Goal: Task Accomplishment & Management: Manage account settings

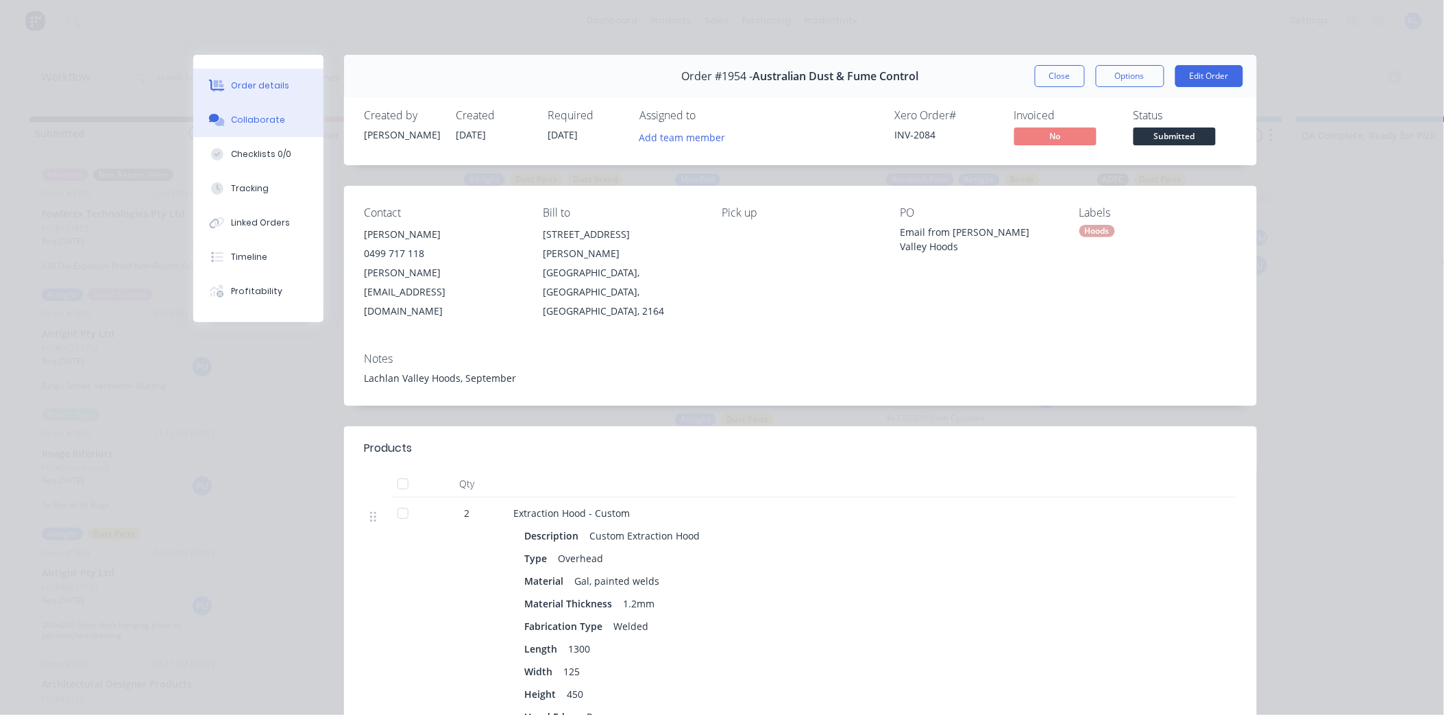
scroll to position [609, 0]
click at [238, 106] on button "Collaborate" at bounding box center [258, 120] width 130 height 34
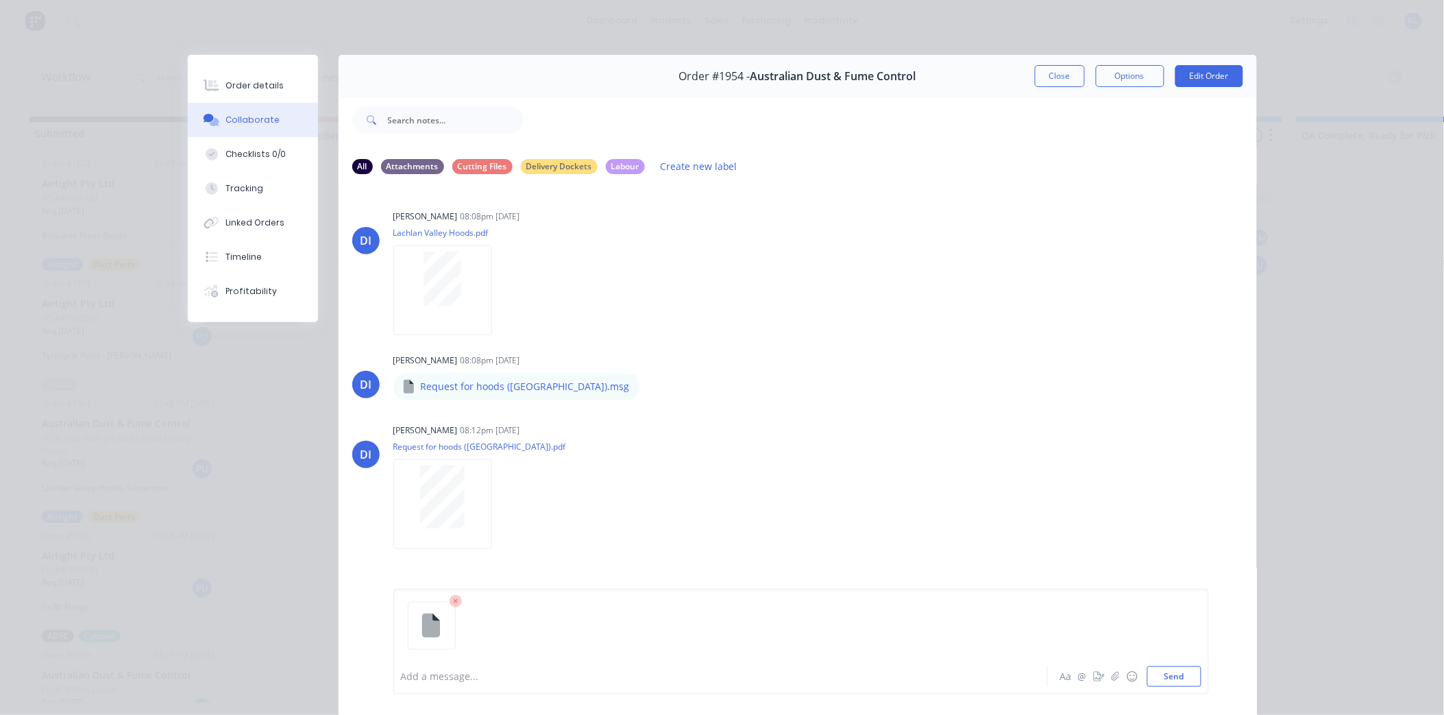
click at [1140, 670] on div "Aa @ ☺ Send" at bounding box center [1129, 676] width 143 height 21
click at [1147, 673] on button "Send" at bounding box center [1174, 676] width 54 height 21
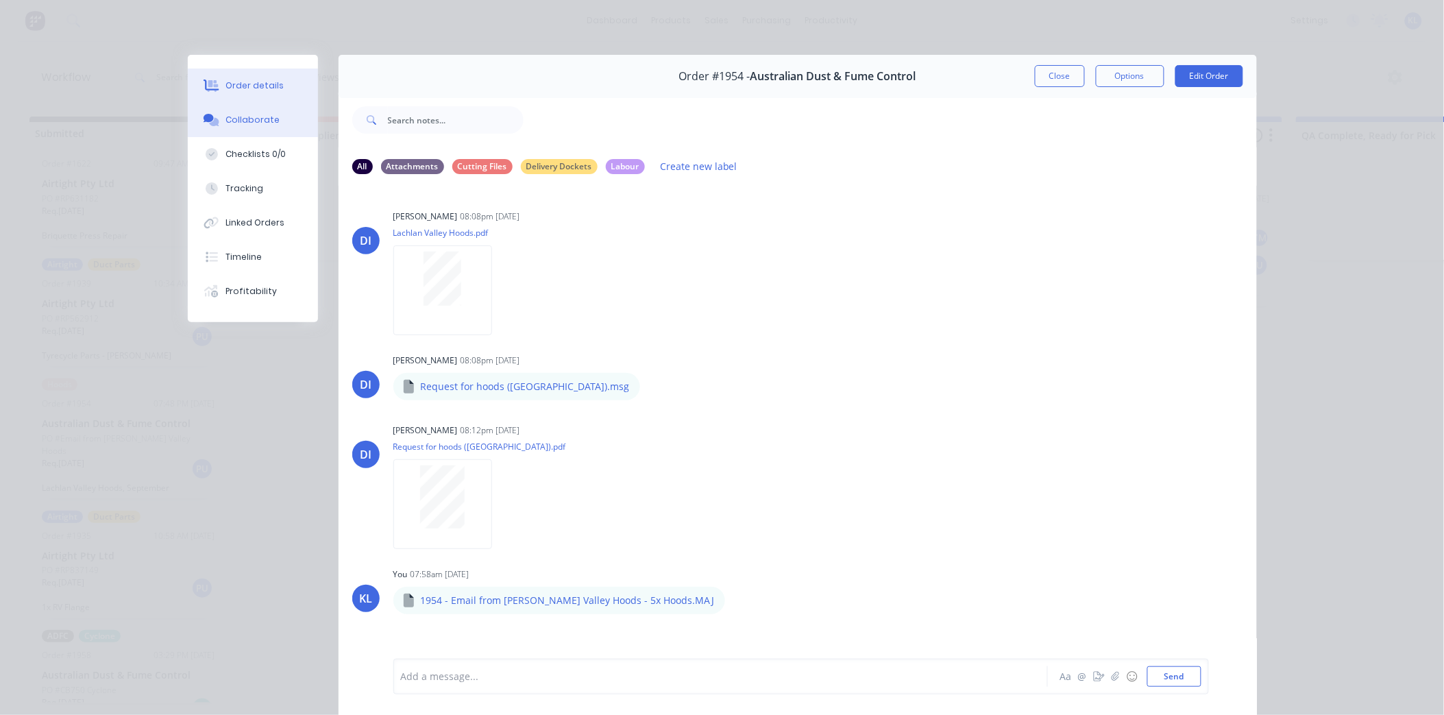
click at [226, 81] on div "Order details" at bounding box center [255, 86] width 58 height 12
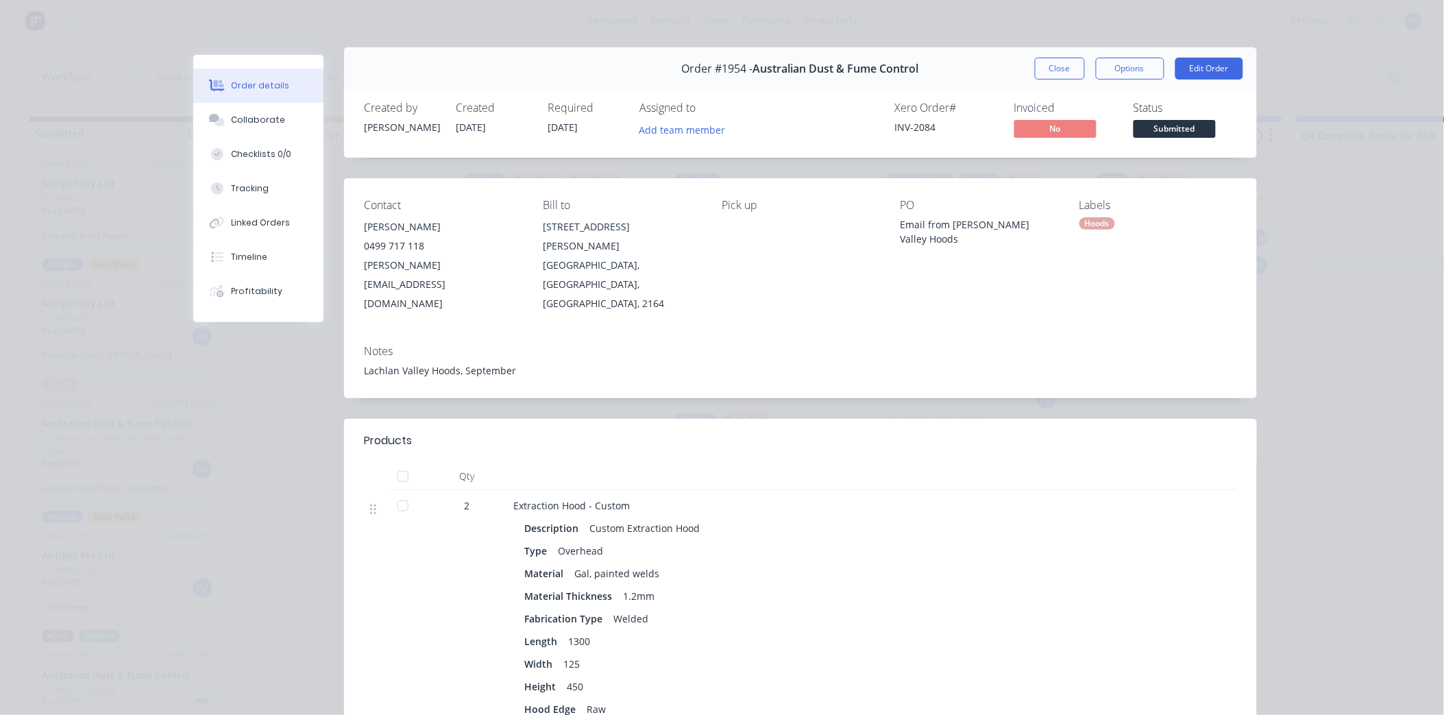
scroll to position [0, 0]
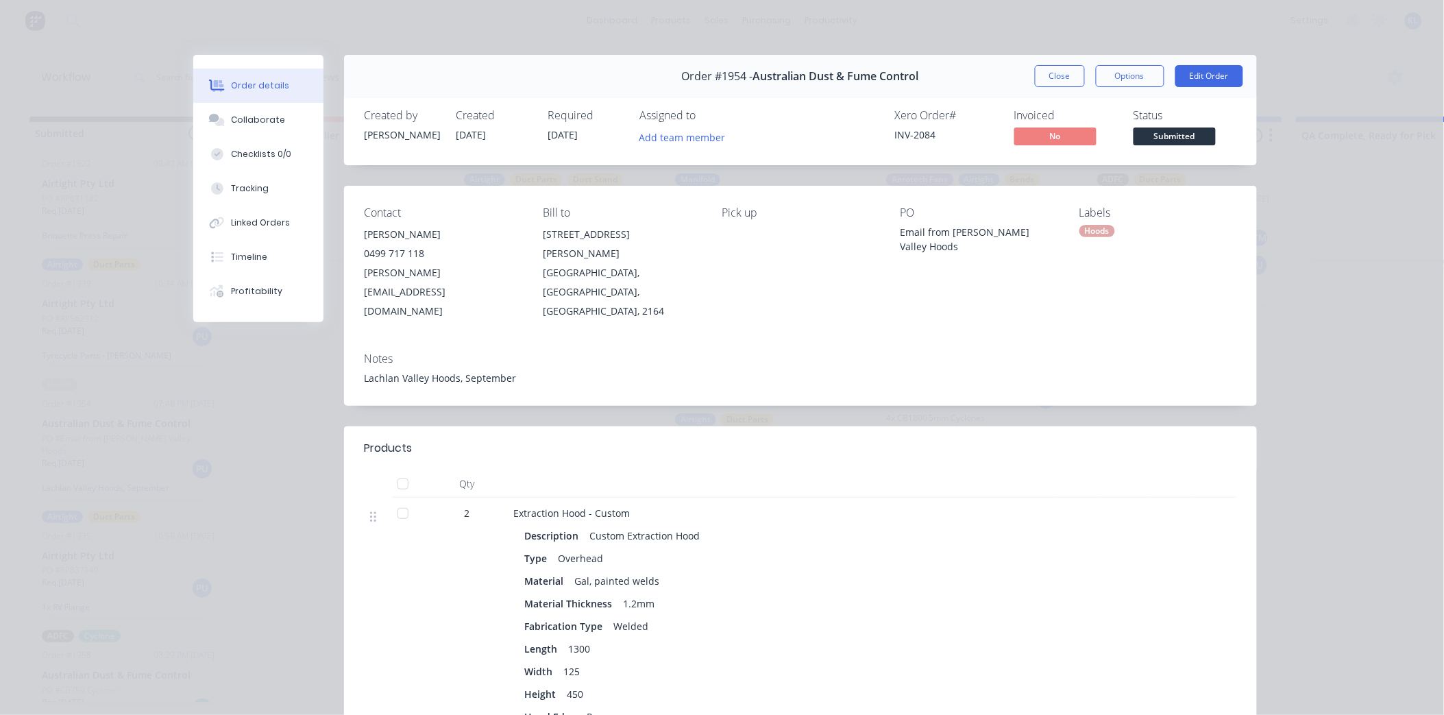
click at [258, 117] on div "Collaborate" at bounding box center [258, 120] width 54 height 12
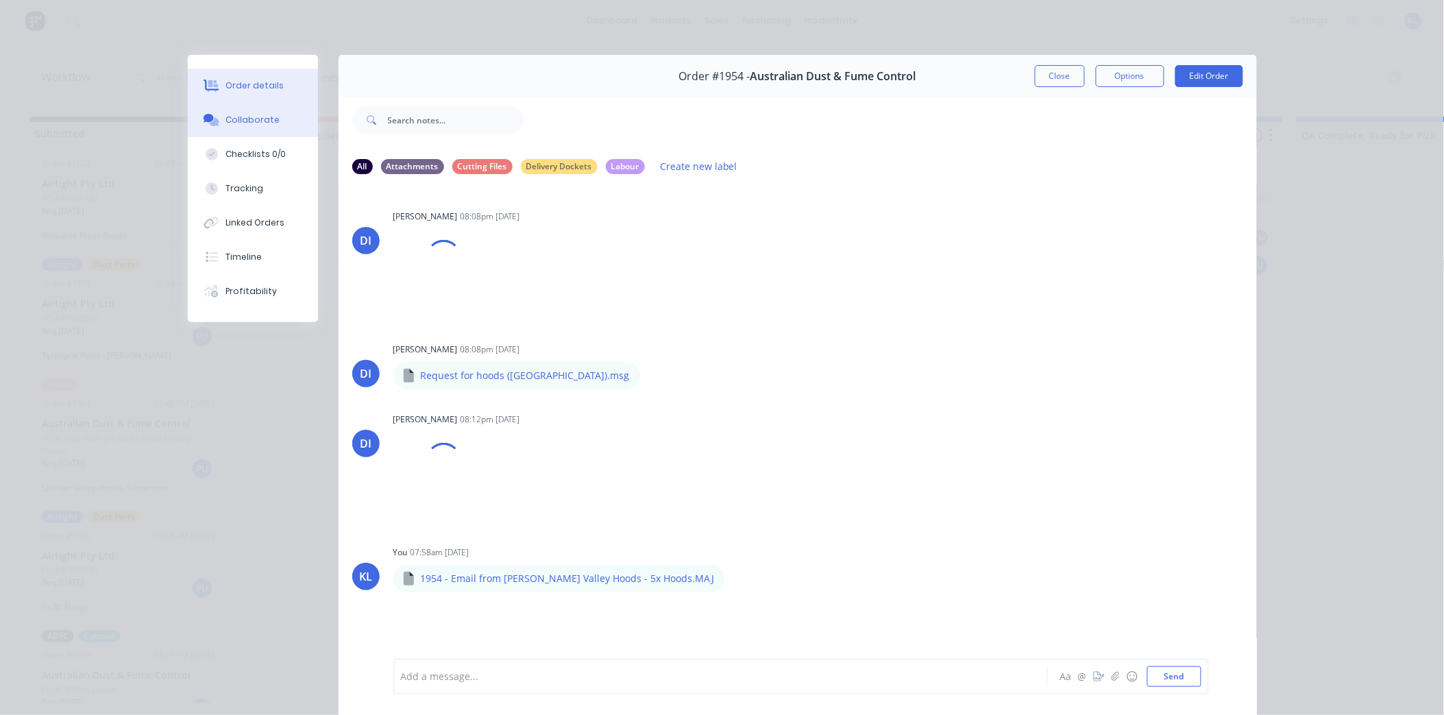
click at [265, 84] on div "Order details" at bounding box center [255, 86] width 58 height 12
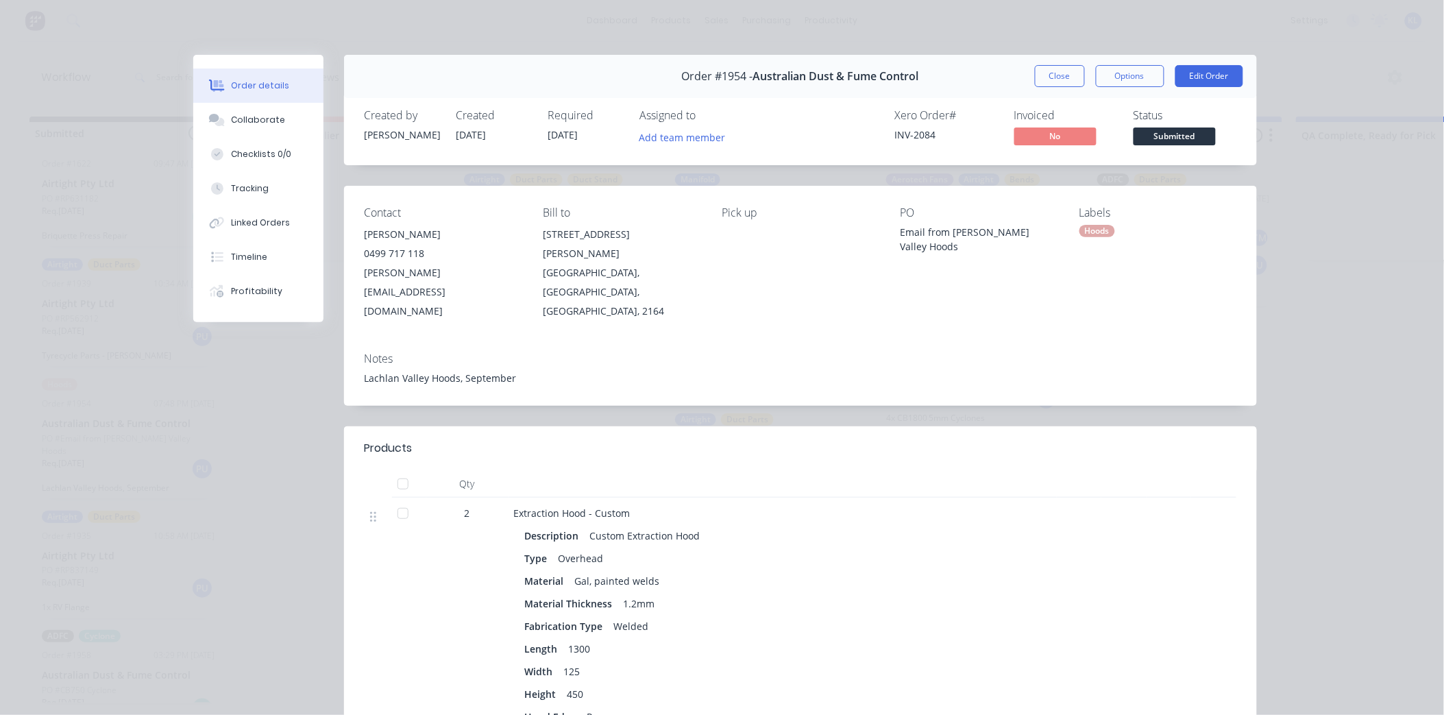
click at [1171, 147] on button "Submitted" at bounding box center [1175, 137] width 82 height 21
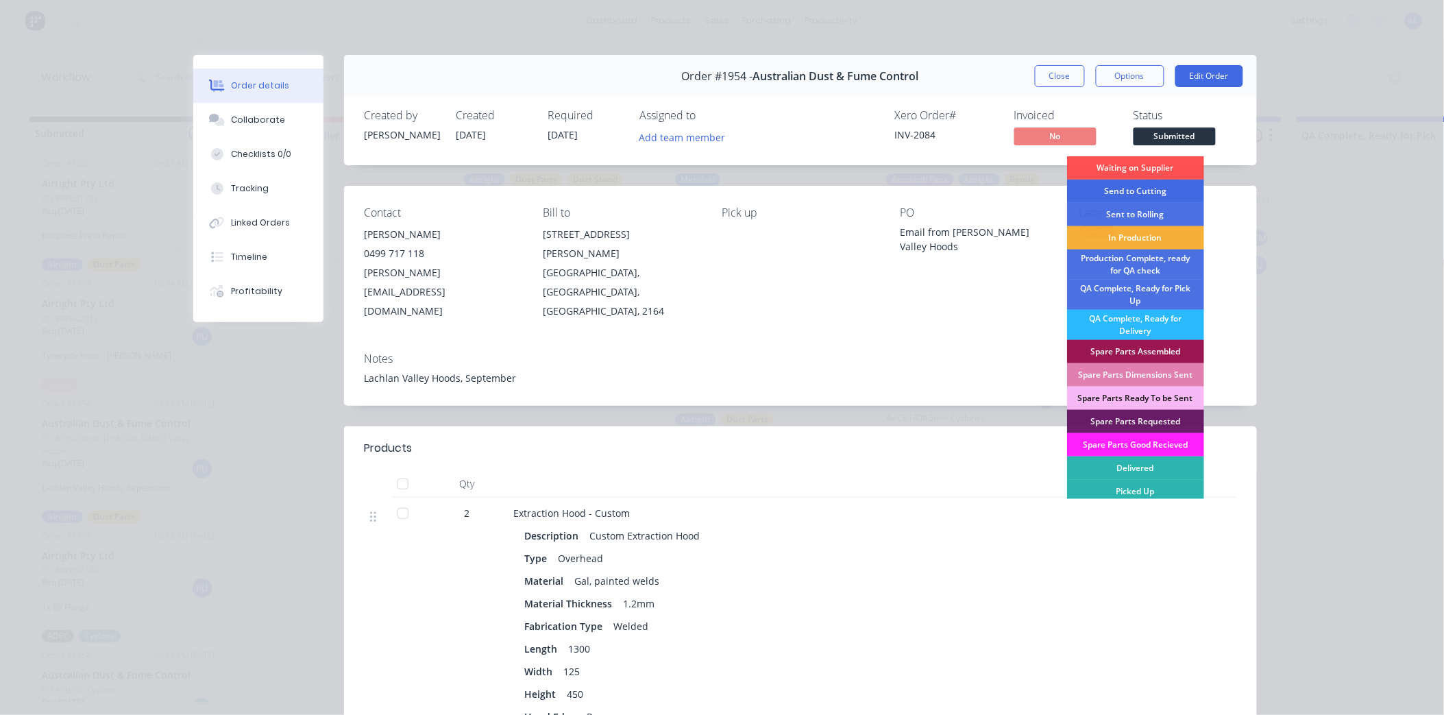
click at [1147, 188] on div "Send to Cutting" at bounding box center [1135, 191] width 137 height 23
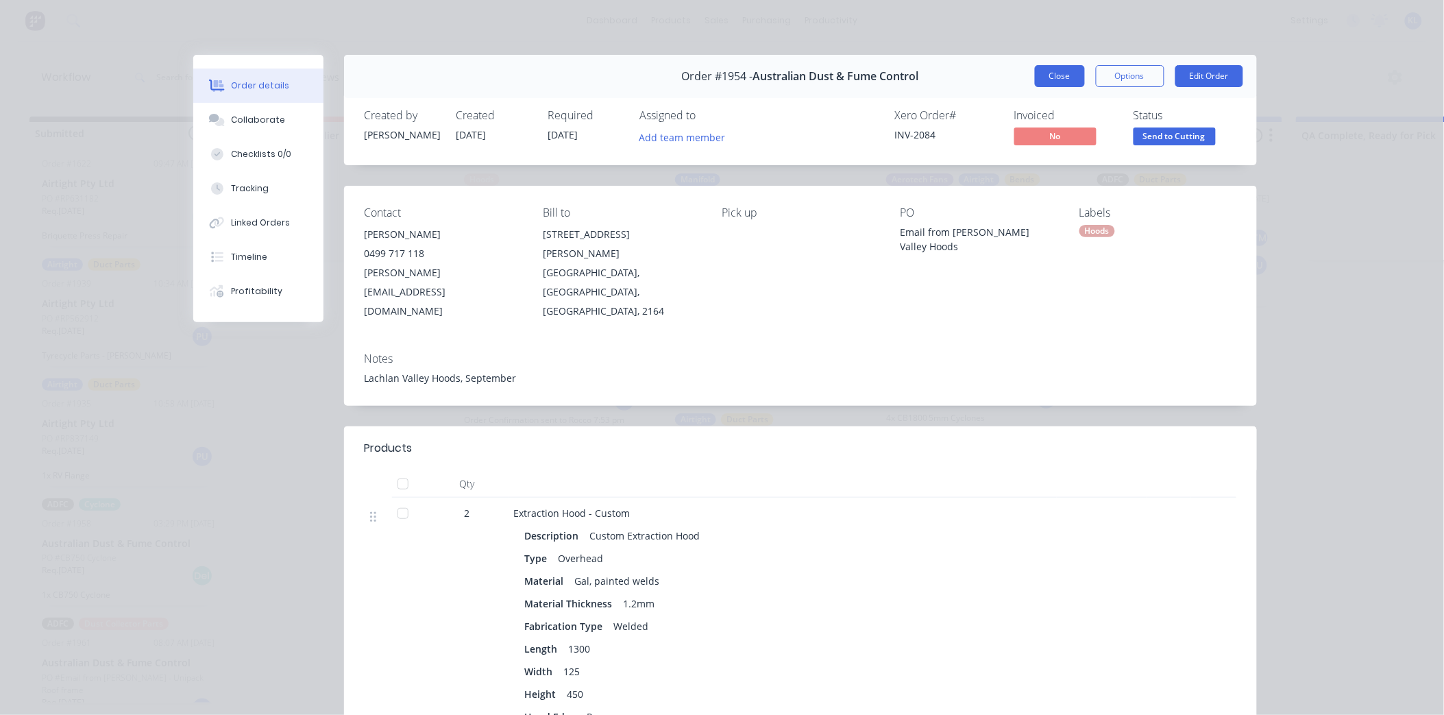
click at [1035, 77] on button "Close" at bounding box center [1060, 76] width 50 height 22
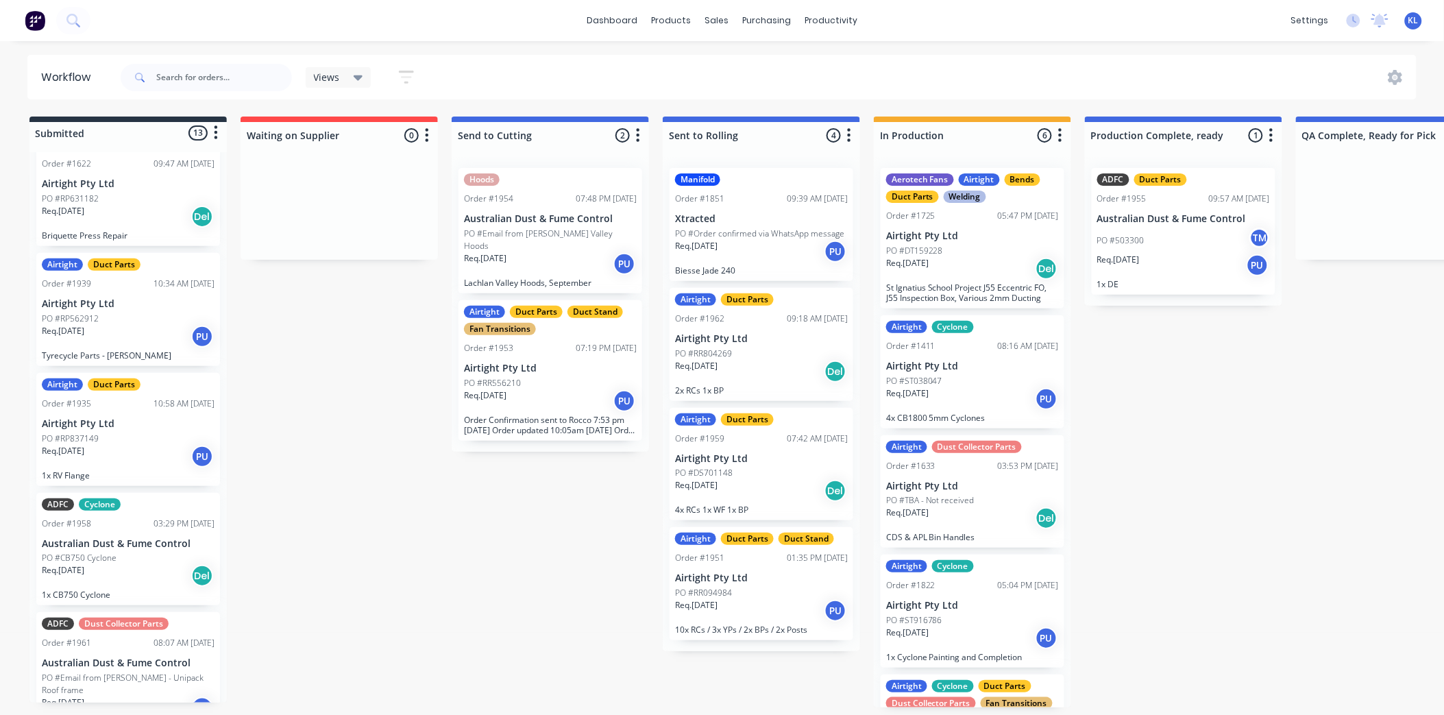
scroll to position [914, 0]
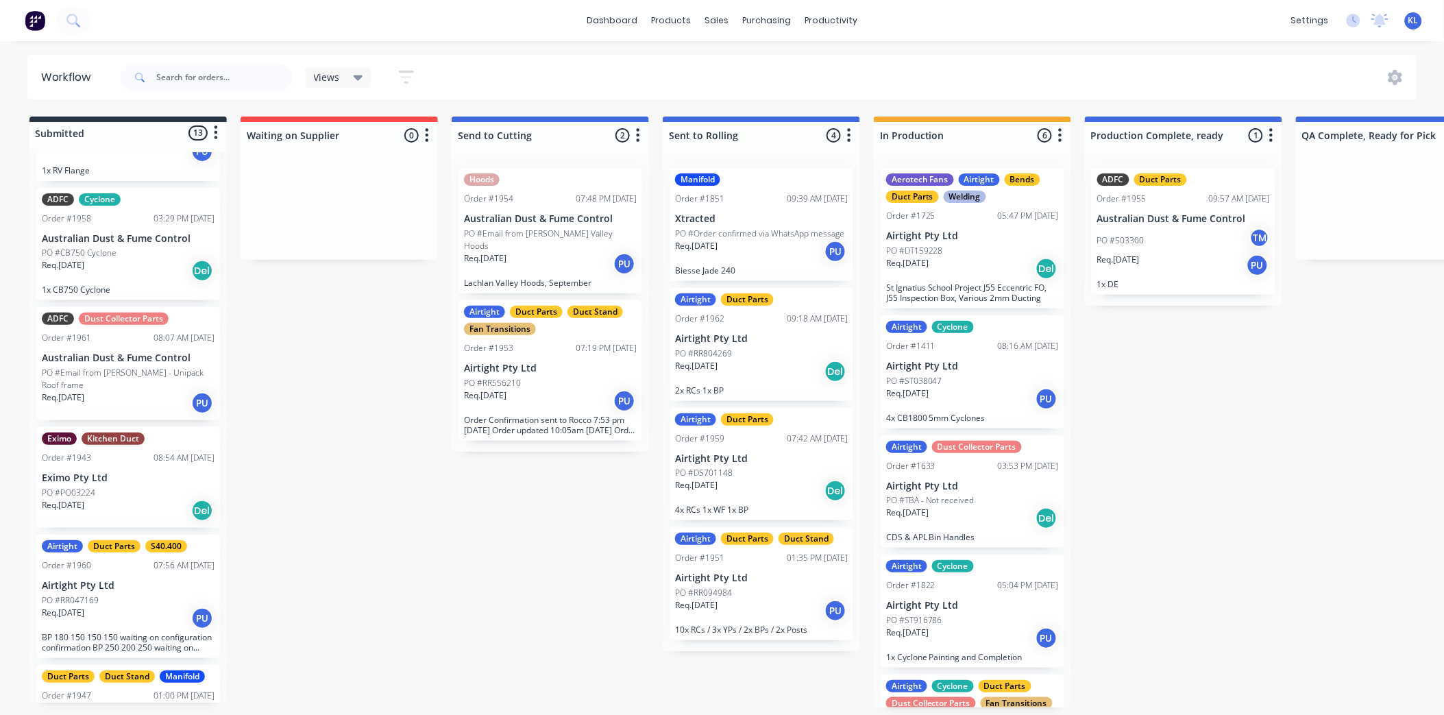
click at [121, 271] on div "Req. [DATE] Del" at bounding box center [128, 270] width 173 height 23
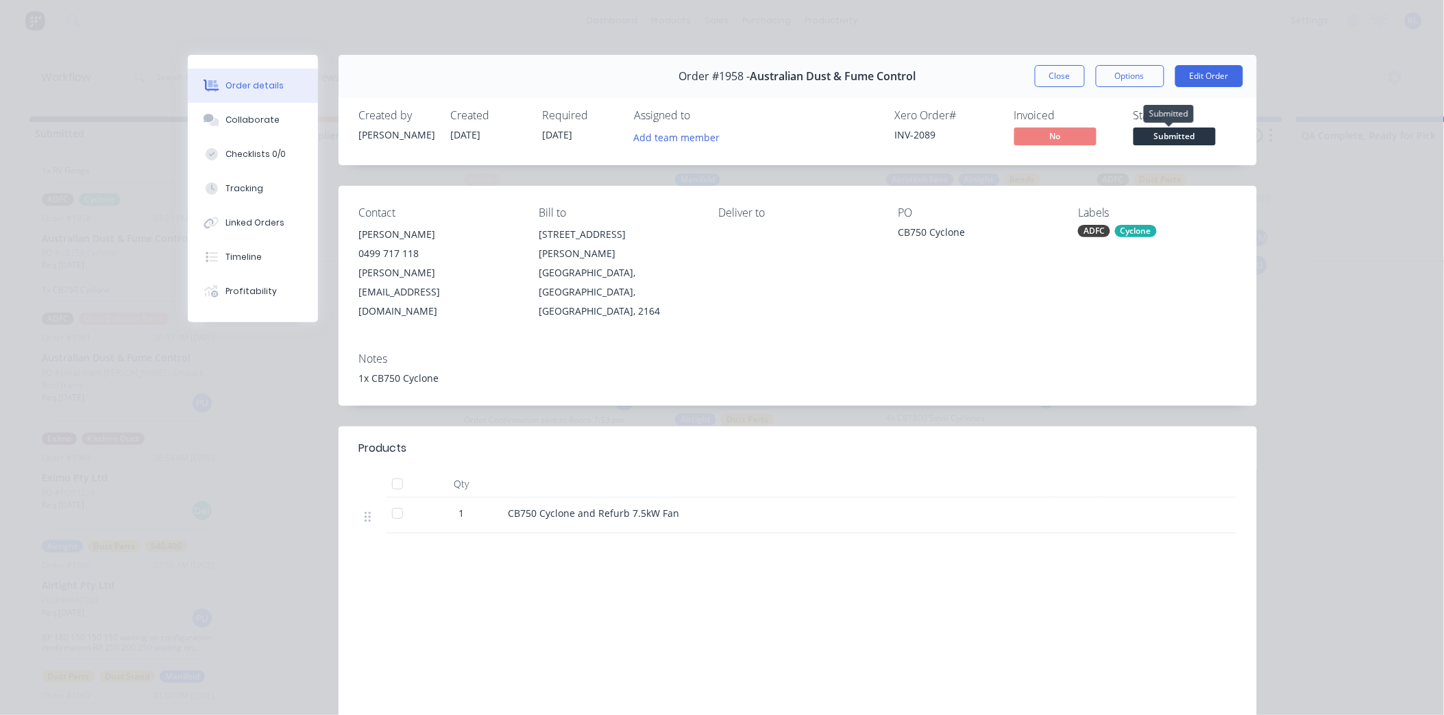
click at [1174, 138] on span "Submitted" at bounding box center [1175, 135] width 82 height 17
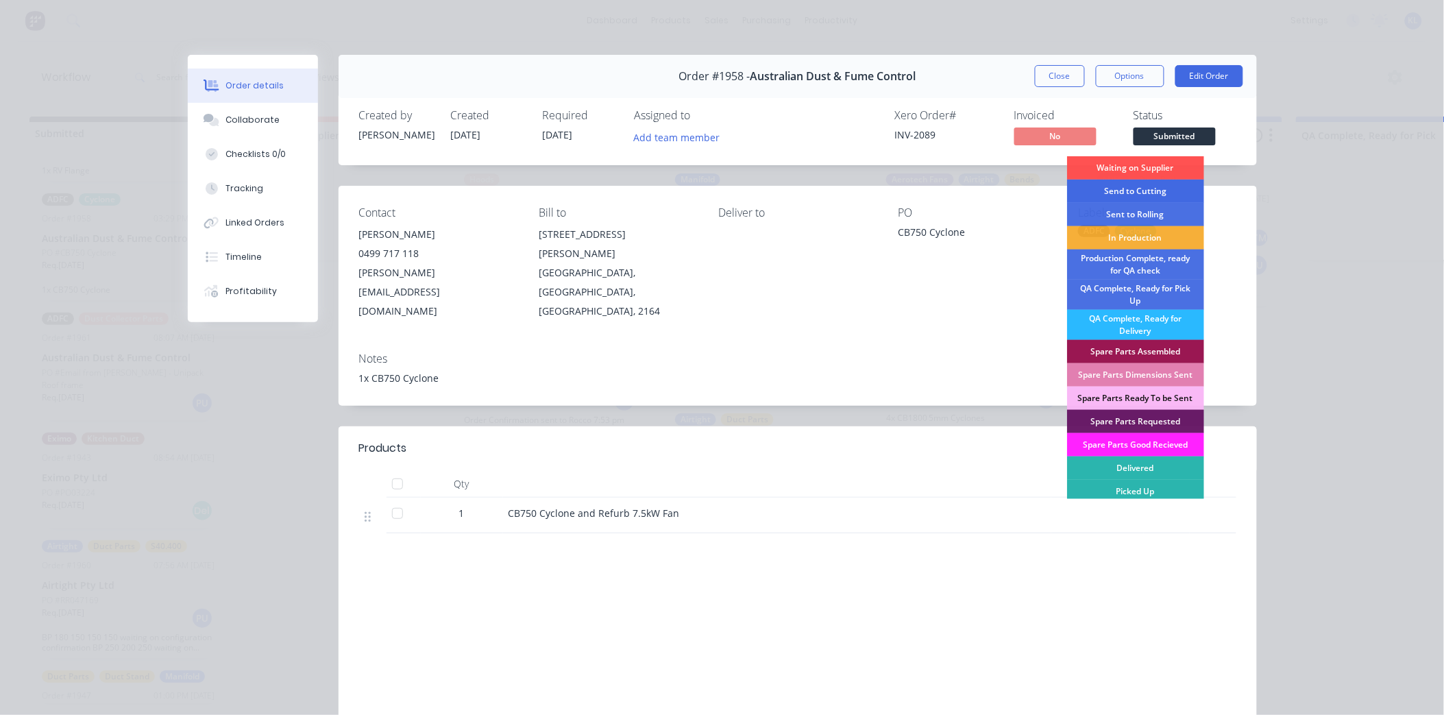
click at [1129, 188] on div "Send to Cutting" at bounding box center [1135, 191] width 137 height 23
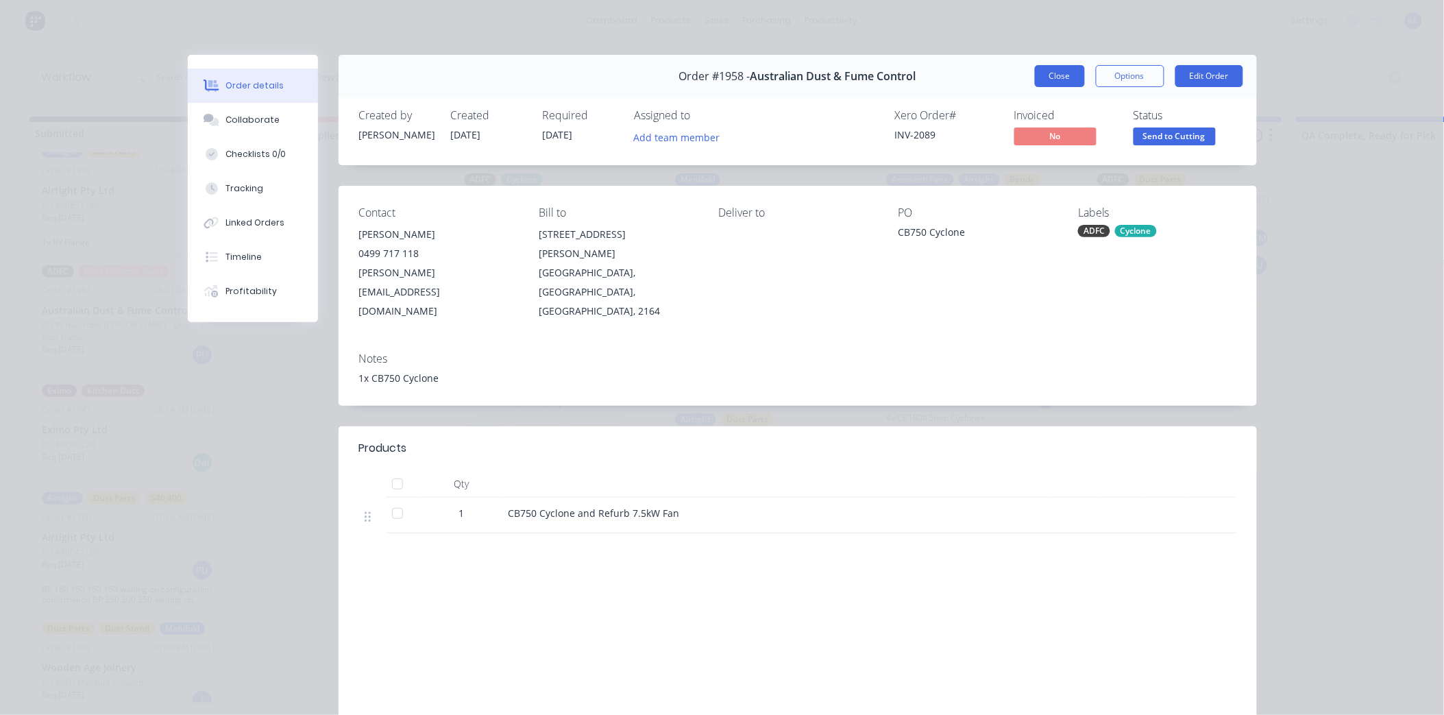
click at [1057, 74] on button "Close" at bounding box center [1060, 76] width 50 height 22
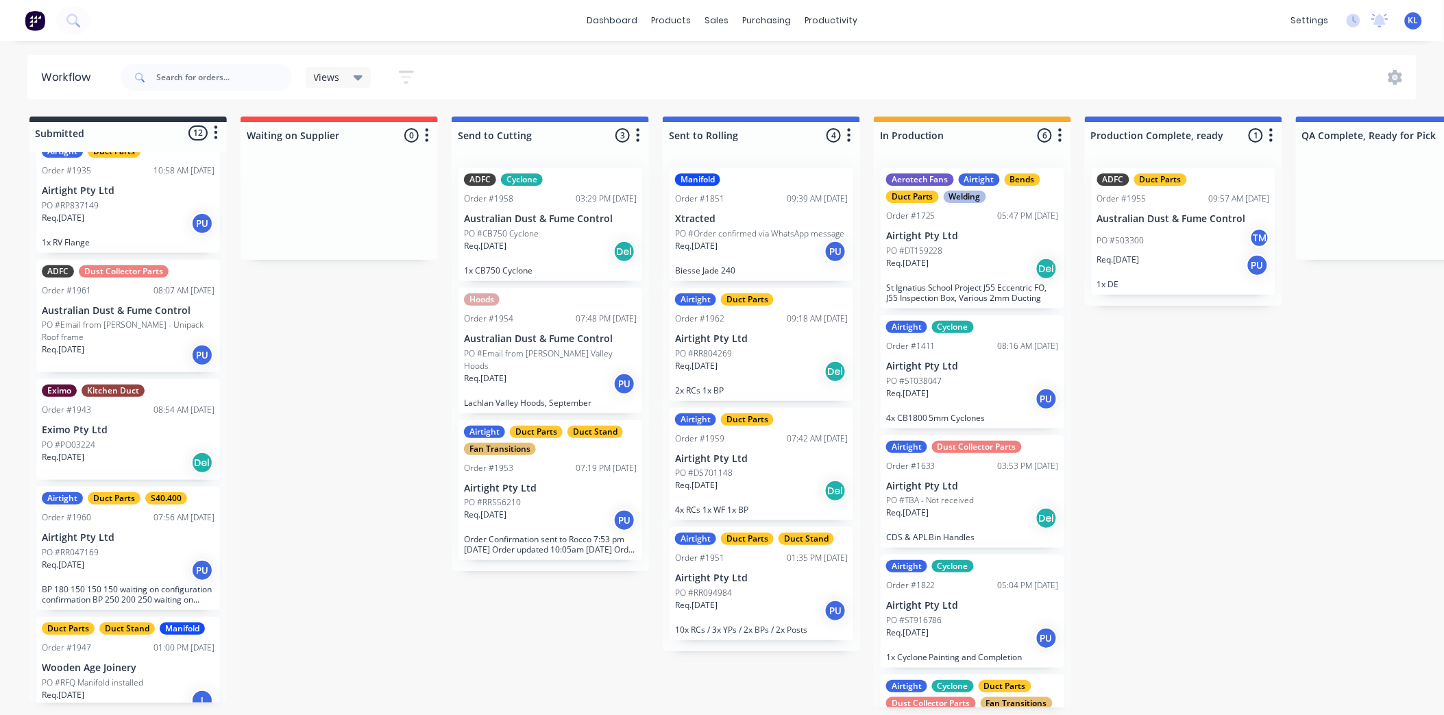
scroll to position [3, 0]
click at [158, 559] on div "Req. [DATE] PU" at bounding box center [128, 570] width 173 height 23
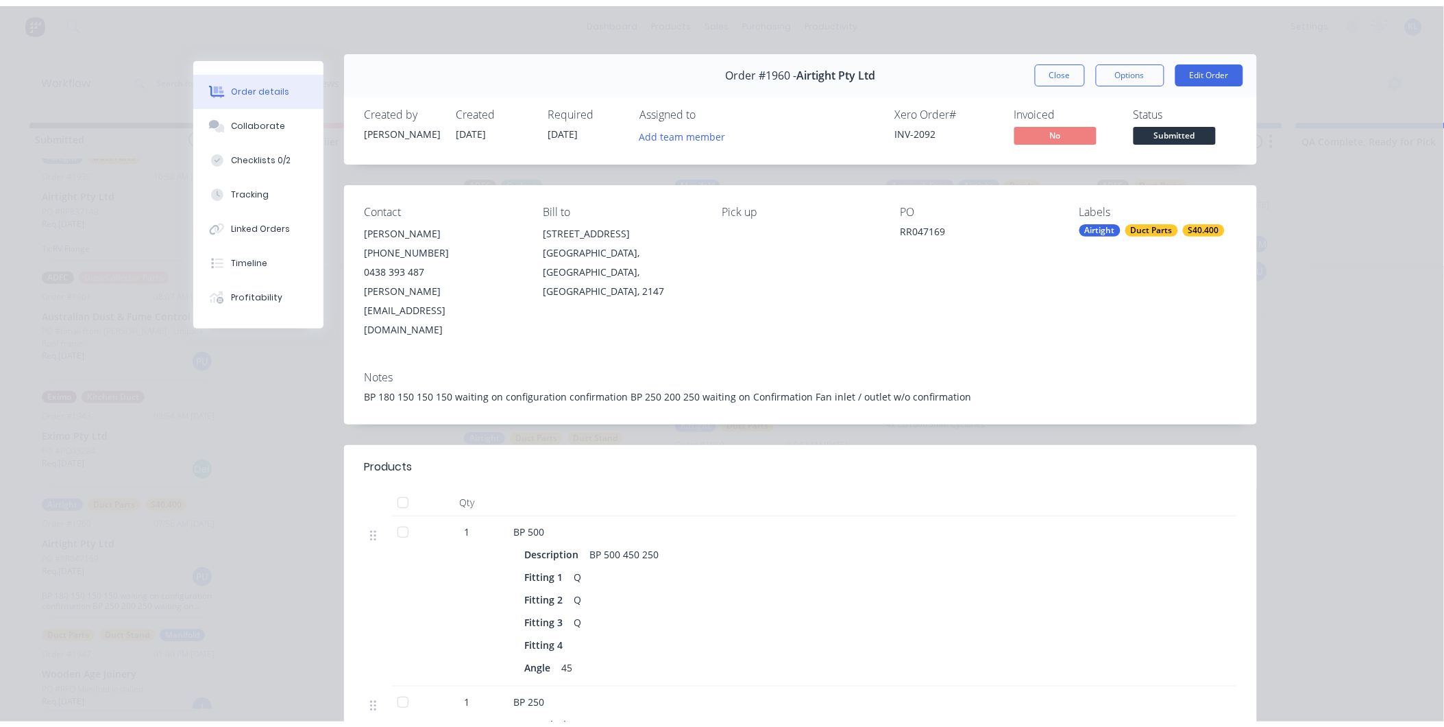
scroll to position [0, 0]
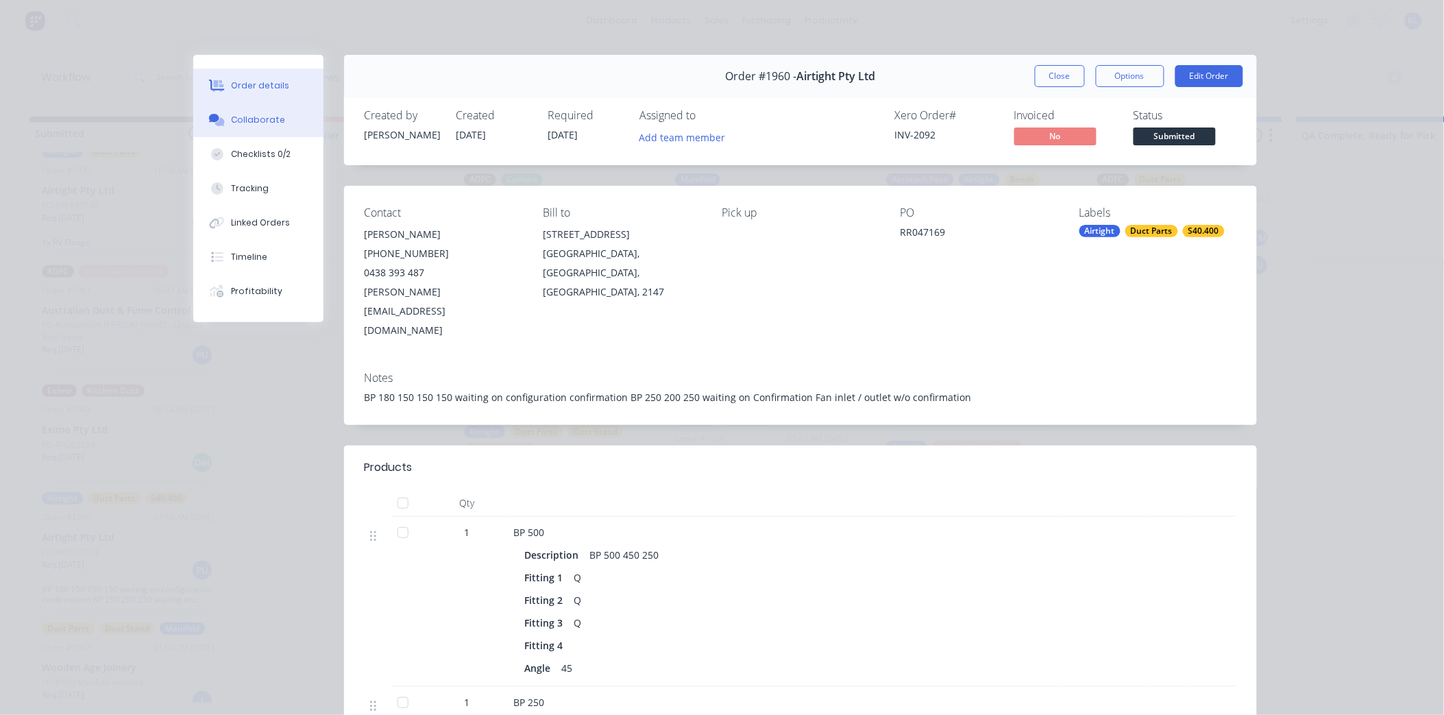
click at [276, 123] on button "Collaborate" at bounding box center [258, 120] width 130 height 34
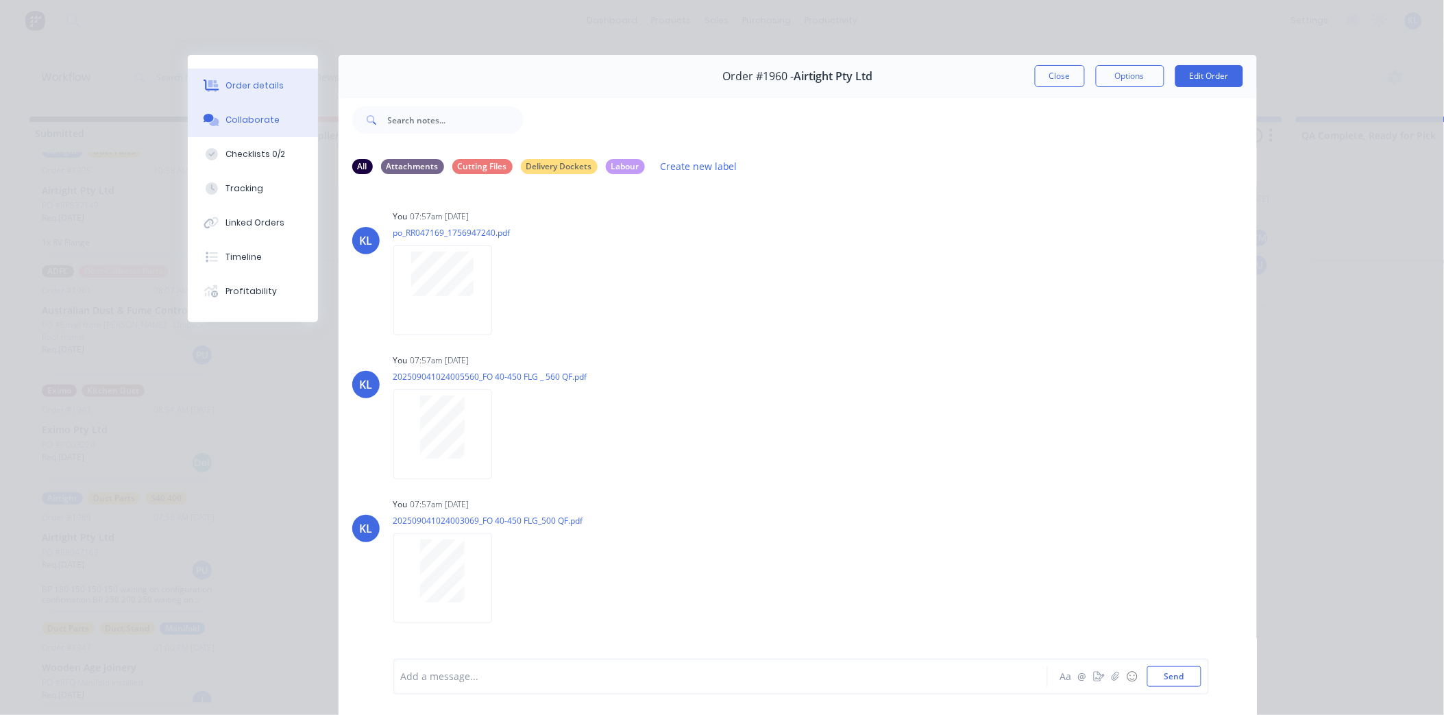
click at [258, 99] on button "Order details" at bounding box center [253, 86] width 130 height 34
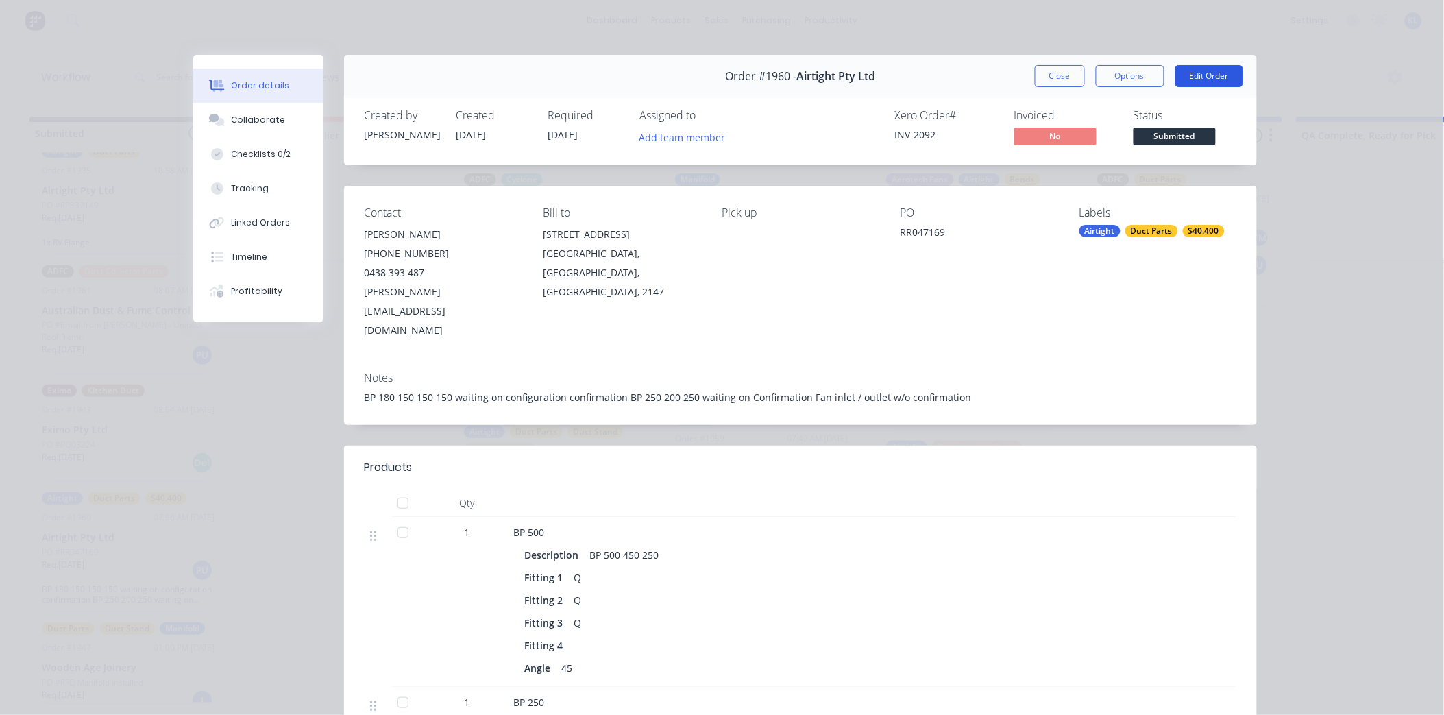
click at [1224, 76] on button "Edit Order" at bounding box center [1210, 76] width 68 height 22
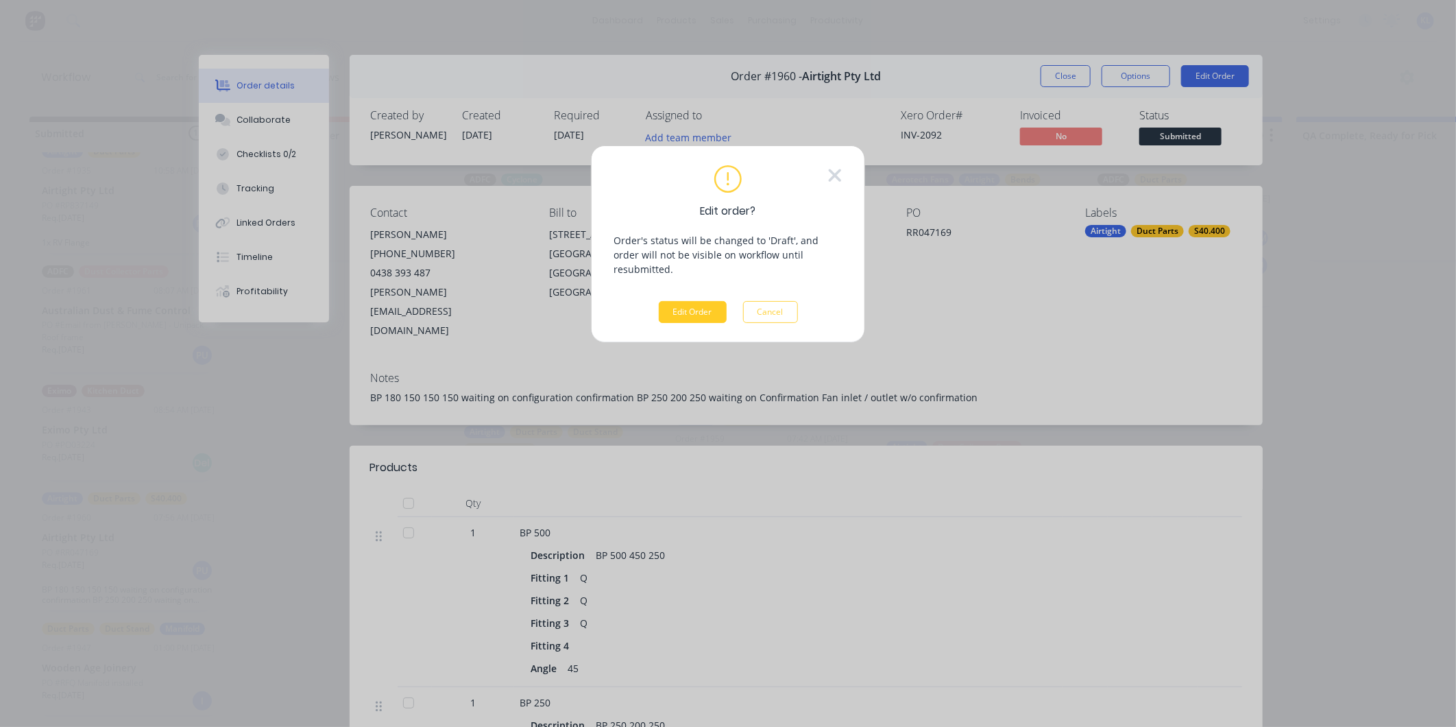
click at [696, 303] on button "Edit Order" at bounding box center [693, 312] width 68 height 22
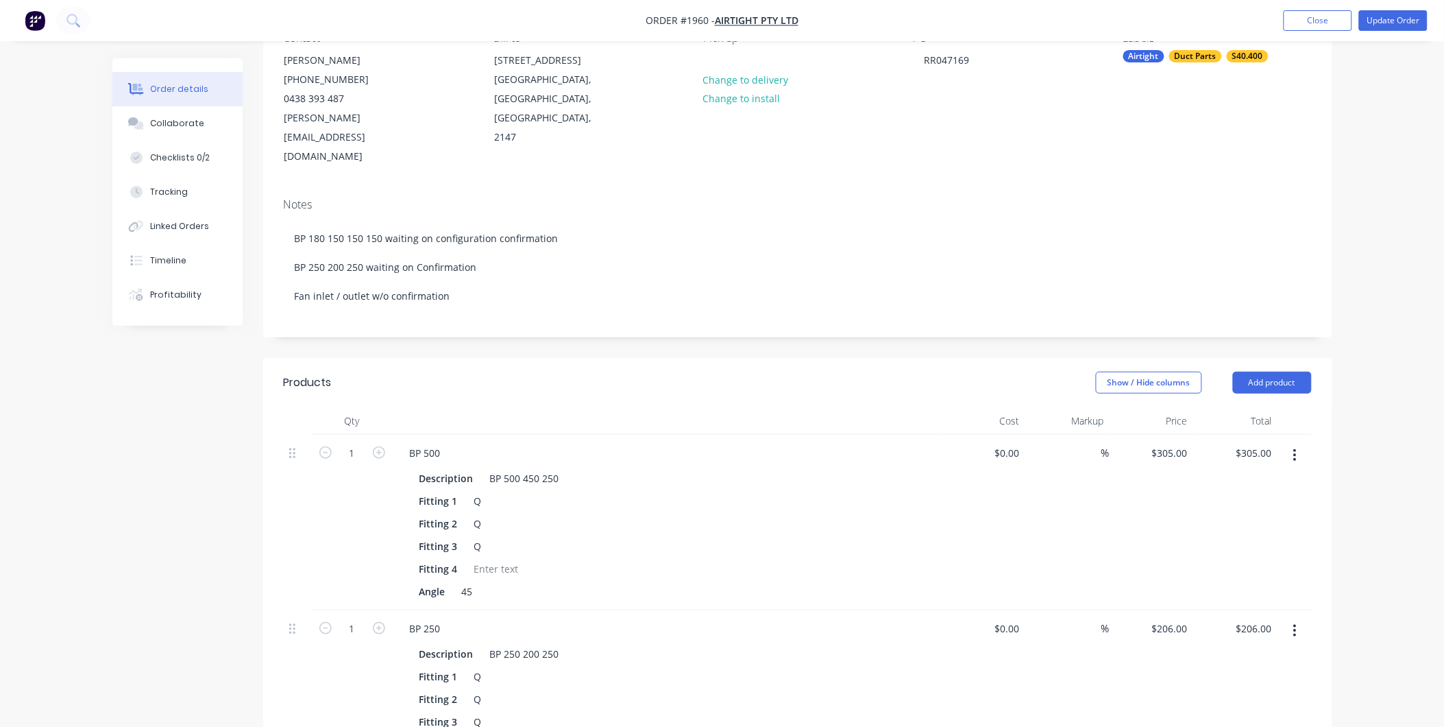
scroll to position [152, 0]
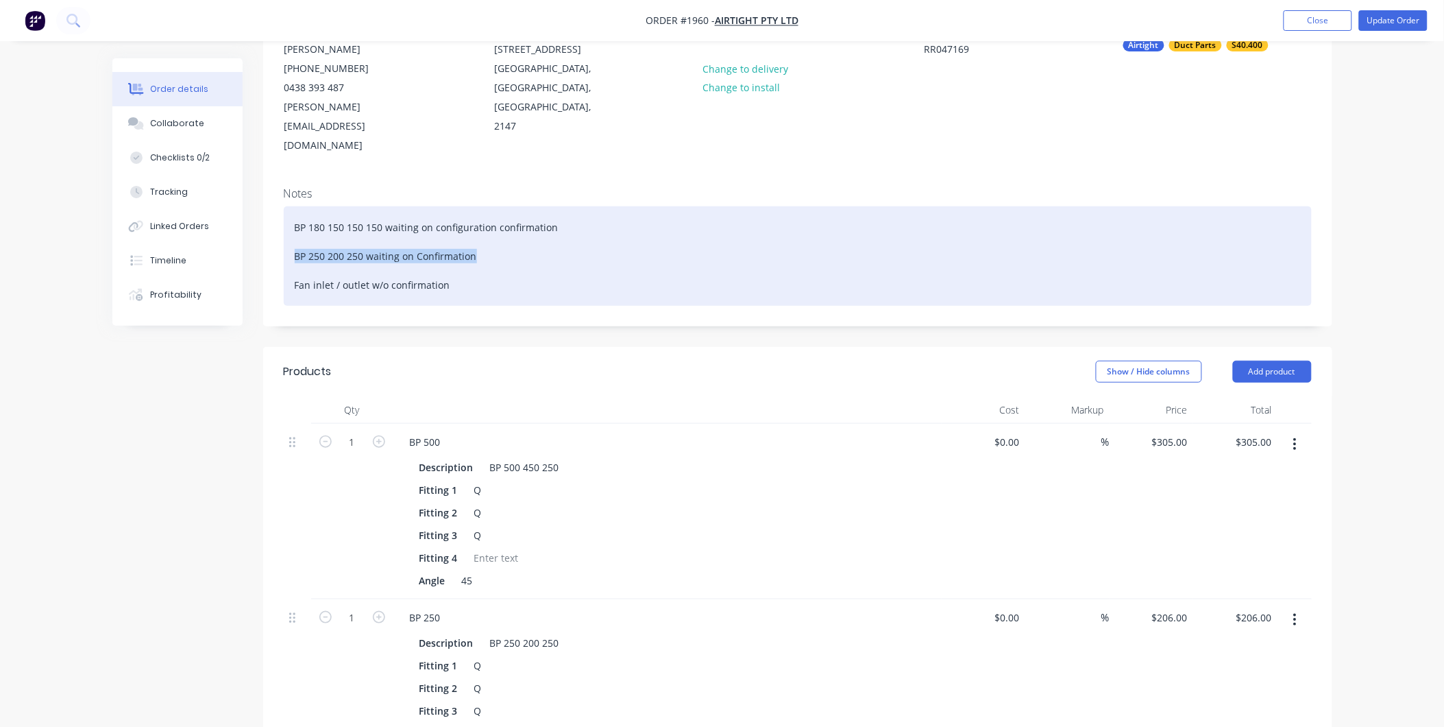
drag, startPoint x: 498, startPoint y: 211, endPoint x: 290, endPoint y: 217, distance: 207.8
click at [290, 217] on div "BP 180 150 150 150 waiting on configuration confirmation BP 250 200 250 waiting…" at bounding box center [798, 255] width 1028 height 99
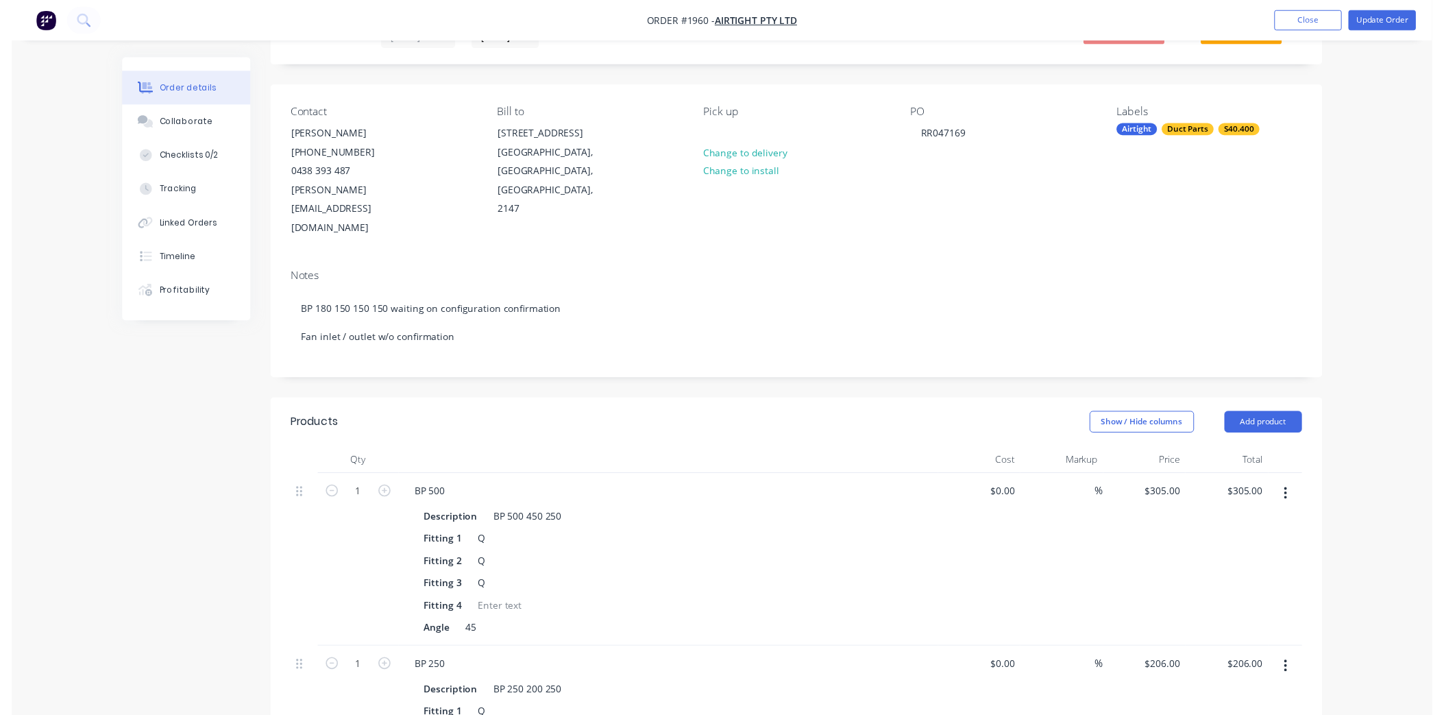
scroll to position [0, 0]
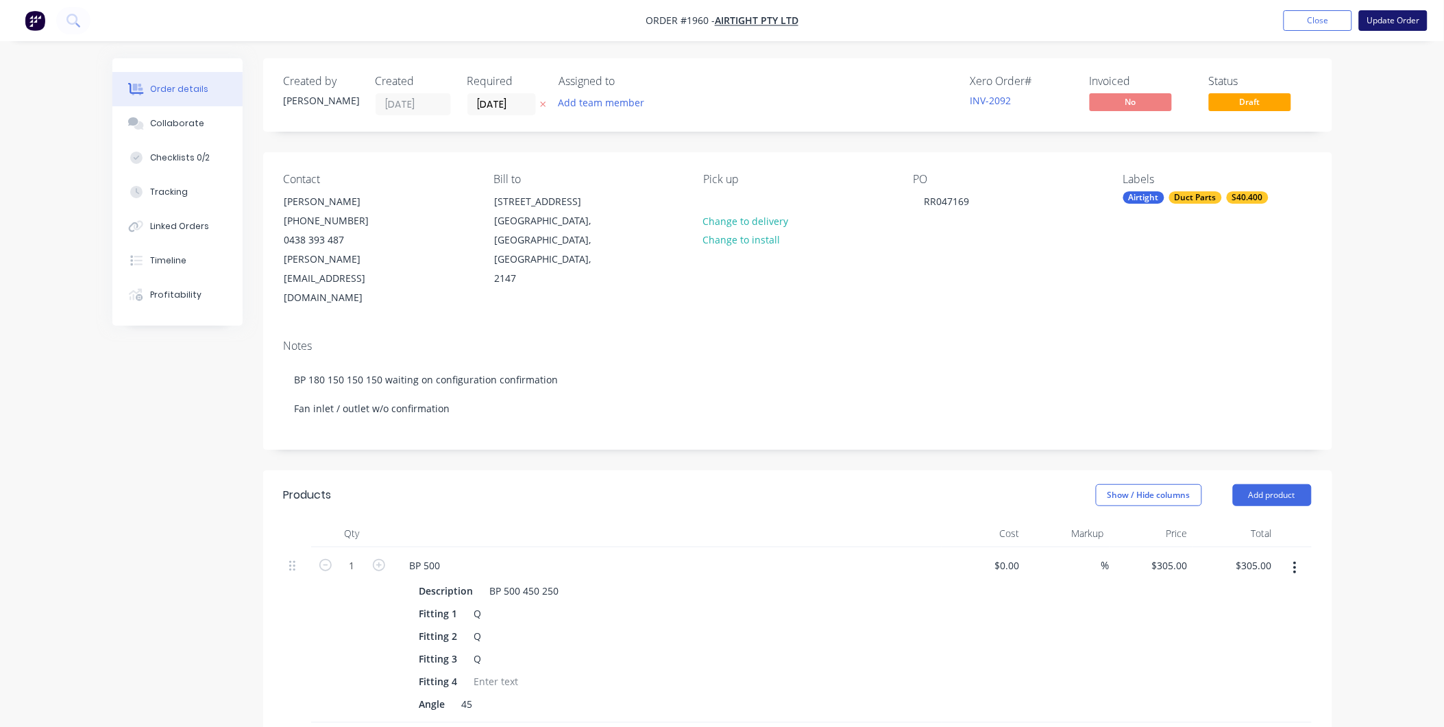
click at [1399, 25] on button "Update Order" at bounding box center [1393, 20] width 69 height 21
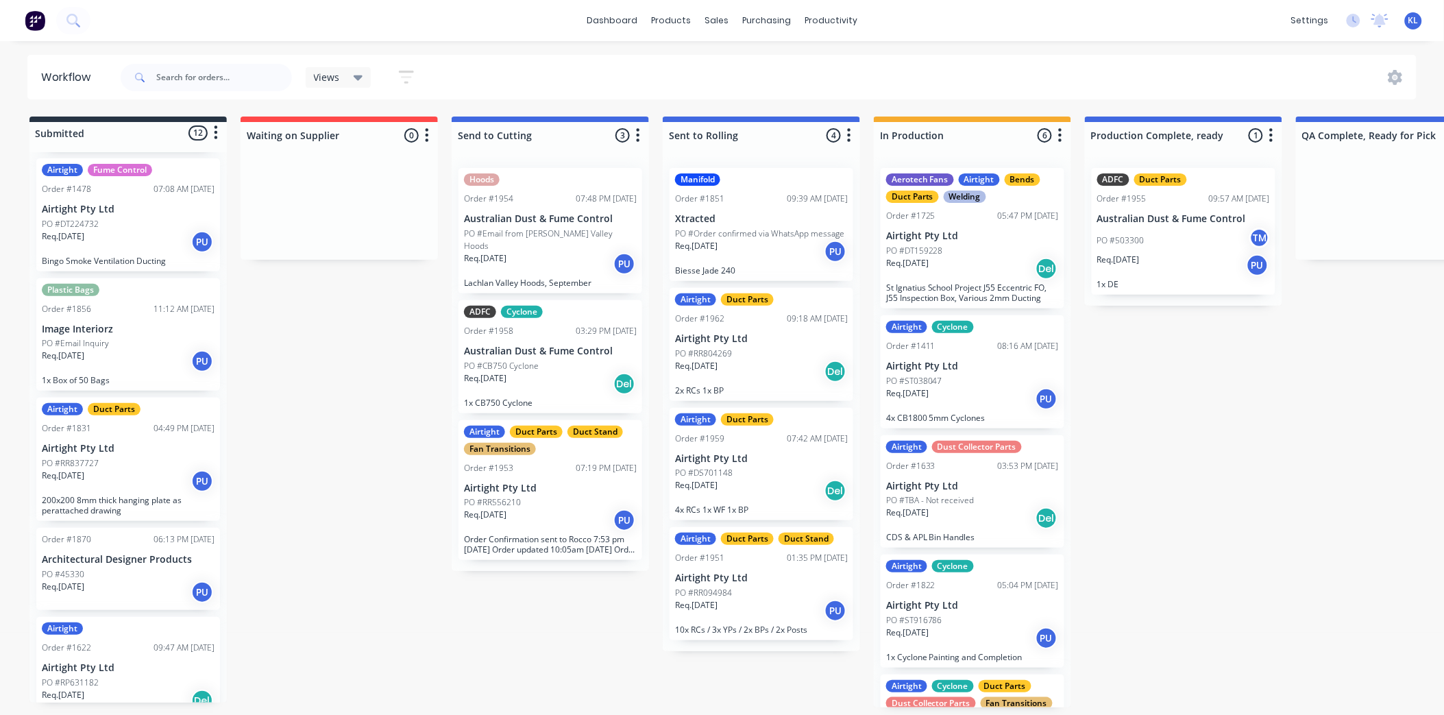
scroll to position [228, 0]
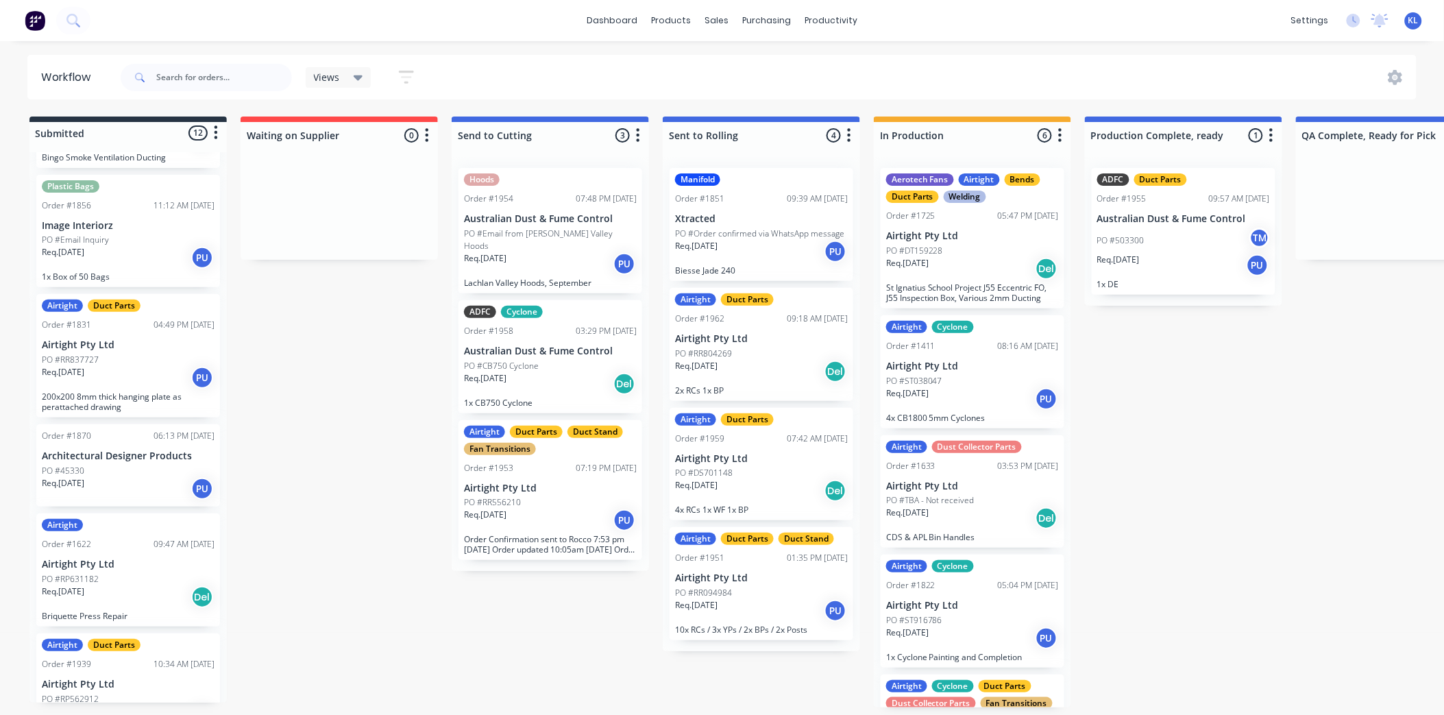
click at [760, 592] on div "PO #RR094984" at bounding box center [761, 593] width 173 height 12
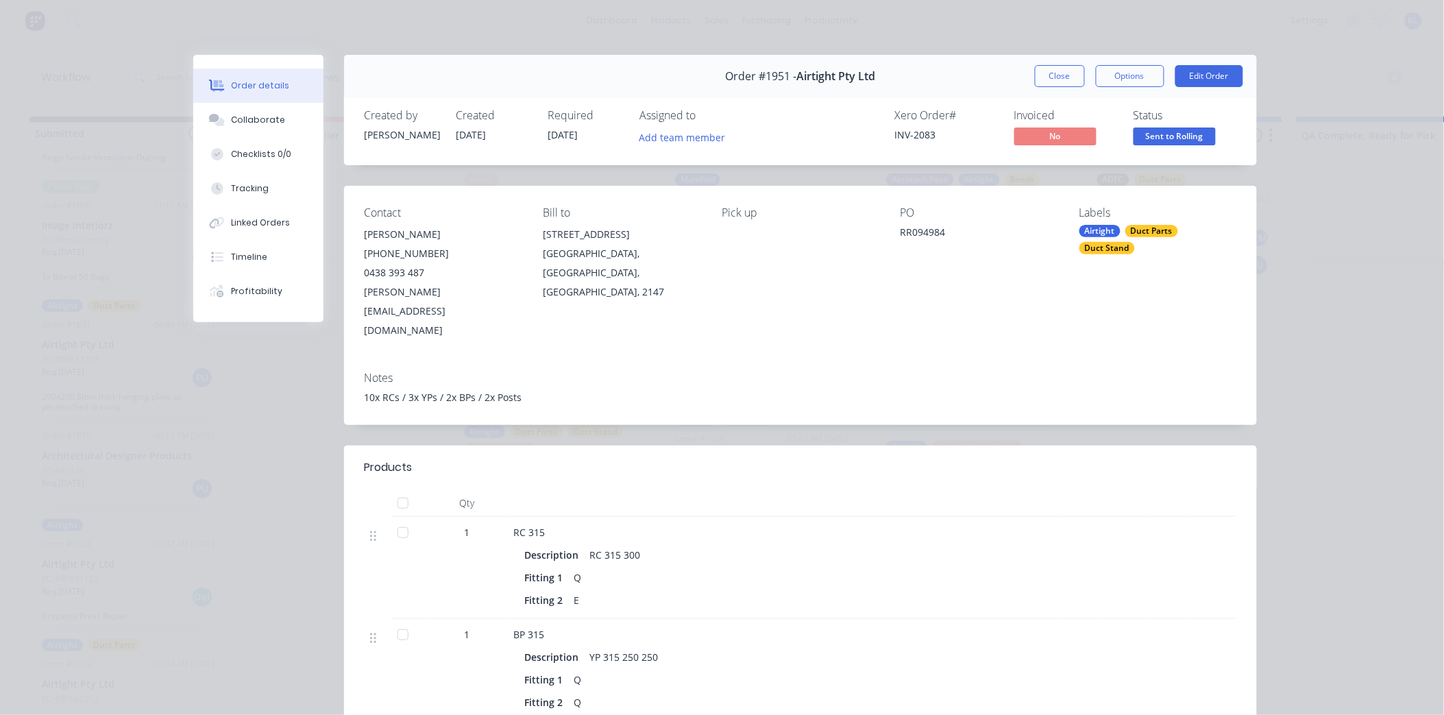
click at [1169, 133] on span "Sent to Rolling" at bounding box center [1175, 135] width 82 height 17
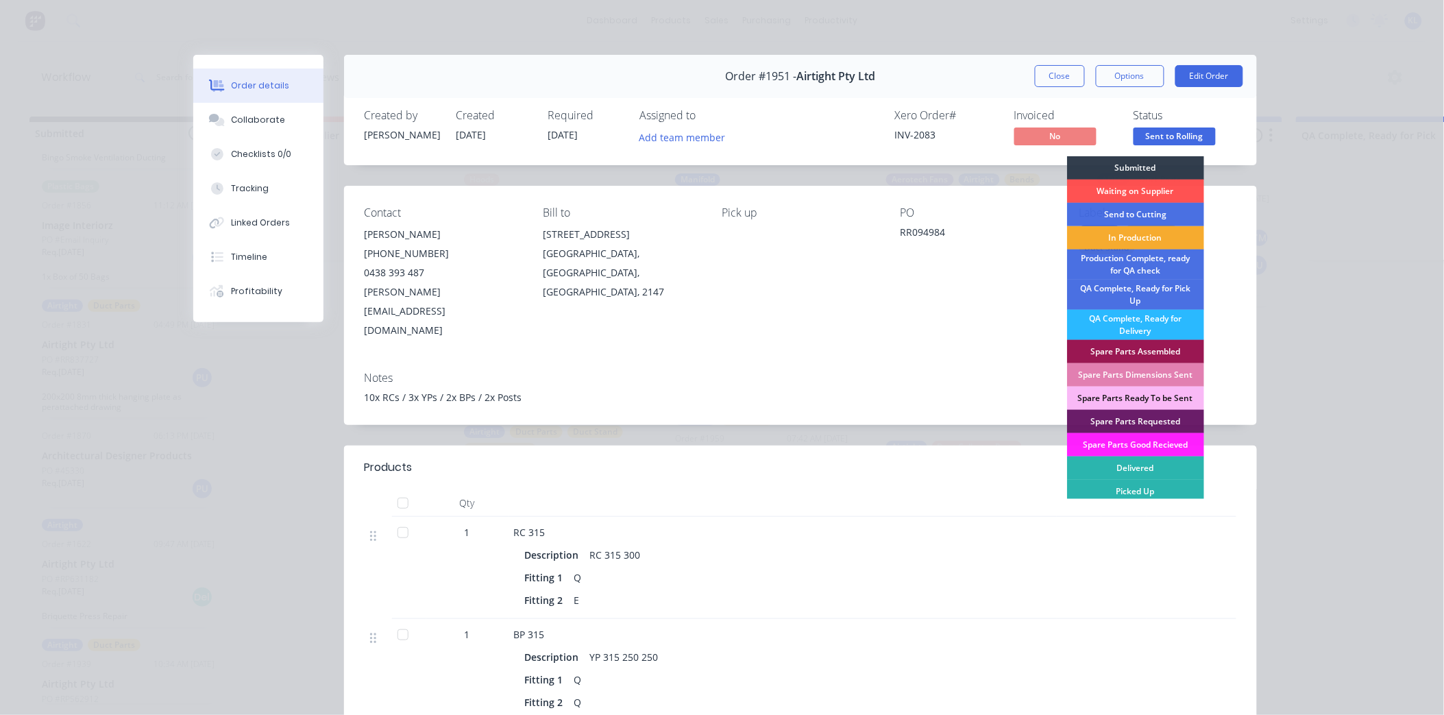
click at [1132, 236] on div "In Production" at bounding box center [1135, 237] width 137 height 23
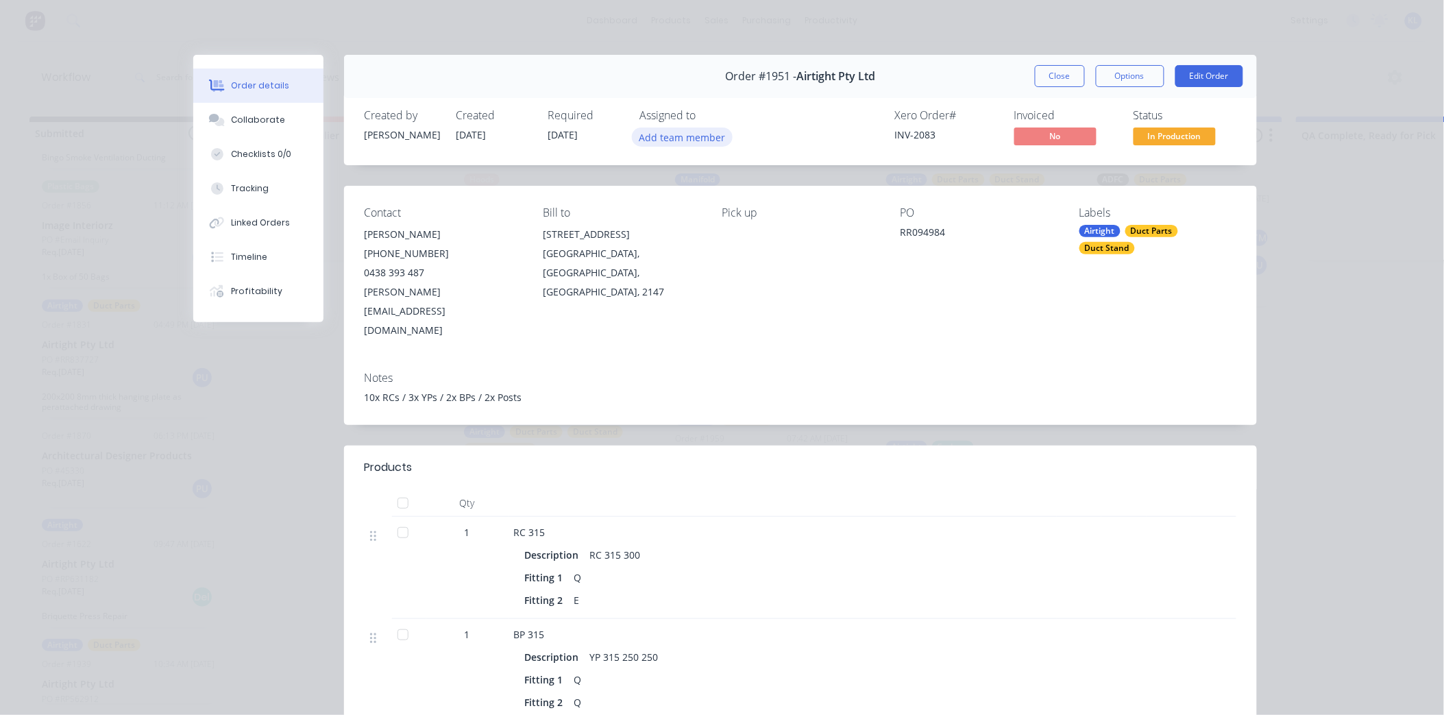
click at [657, 143] on button "Add team member" at bounding box center [682, 136] width 101 height 19
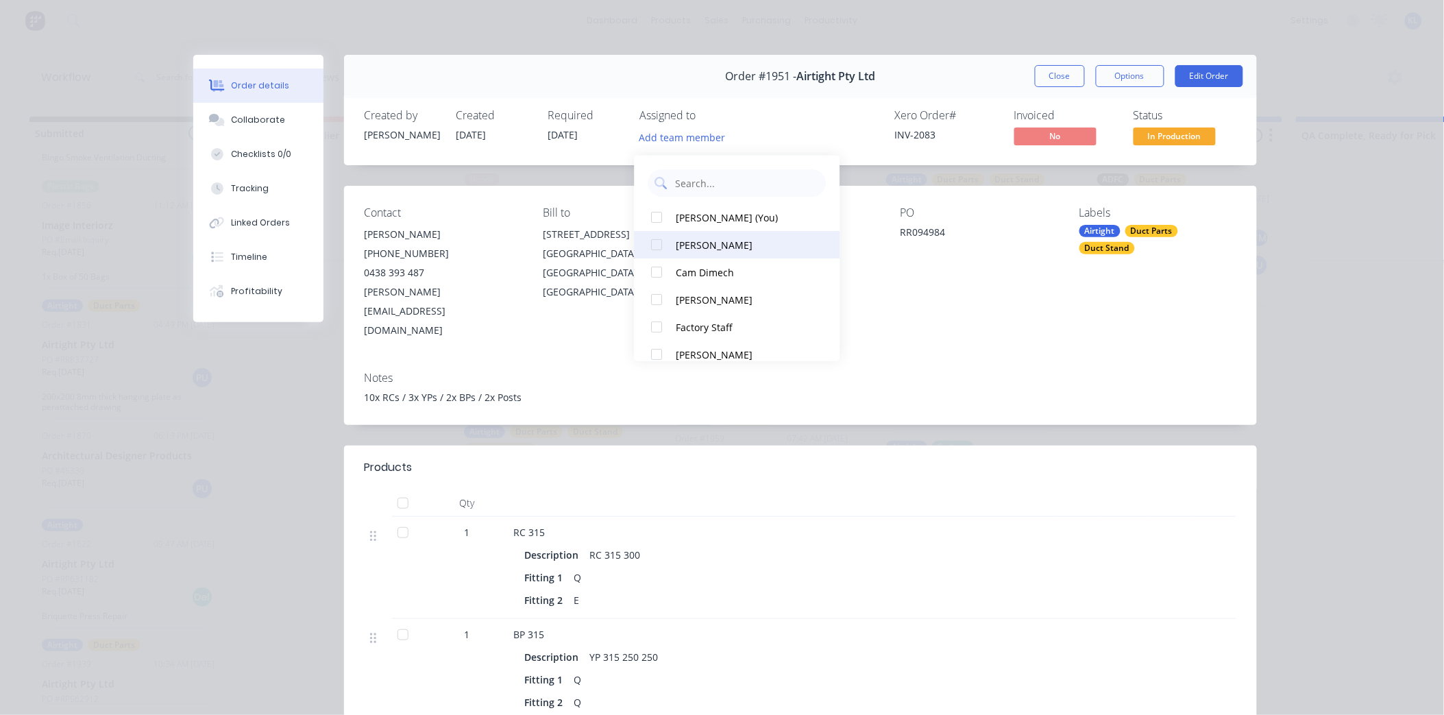
click at [705, 241] on div "[PERSON_NAME]" at bounding box center [745, 244] width 137 height 14
click at [1056, 83] on button "Close" at bounding box center [1060, 76] width 50 height 22
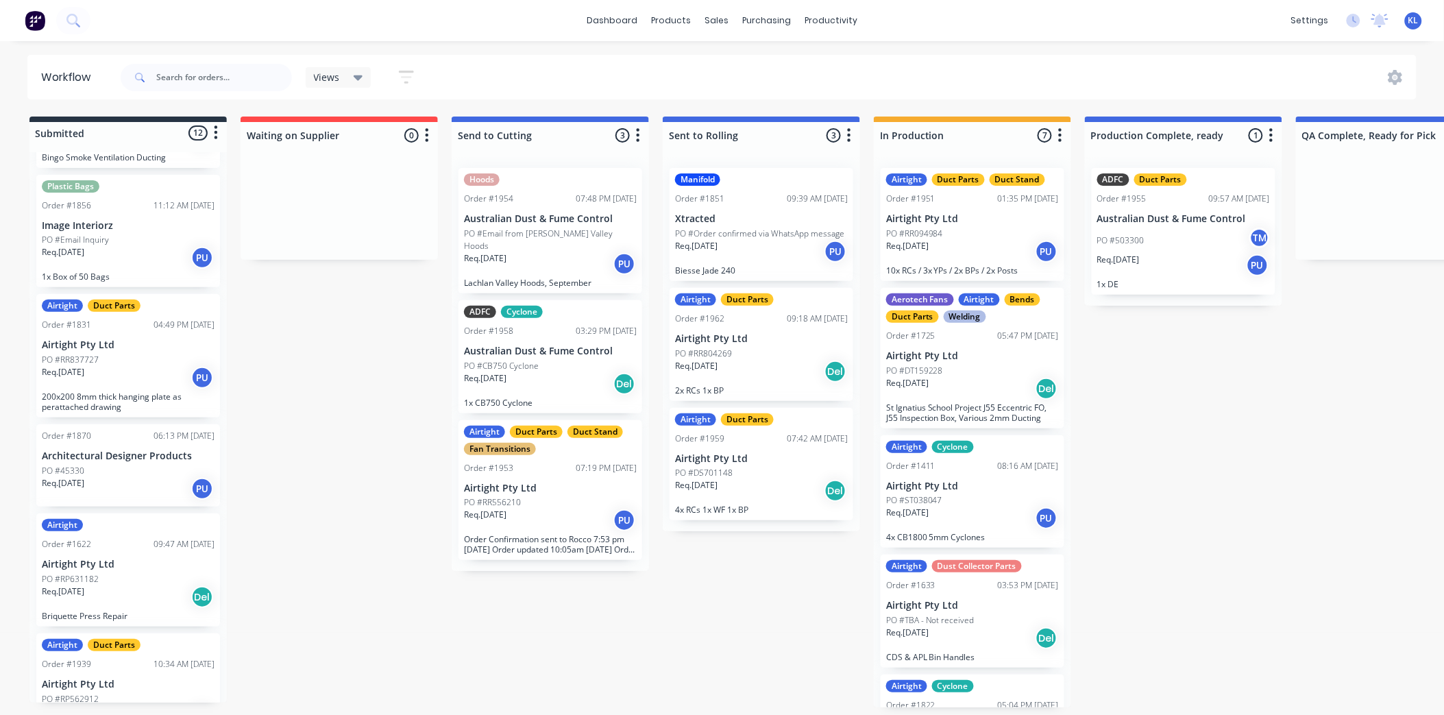
click at [594, 509] on div "Req. [DATE] PU" at bounding box center [550, 520] width 173 height 23
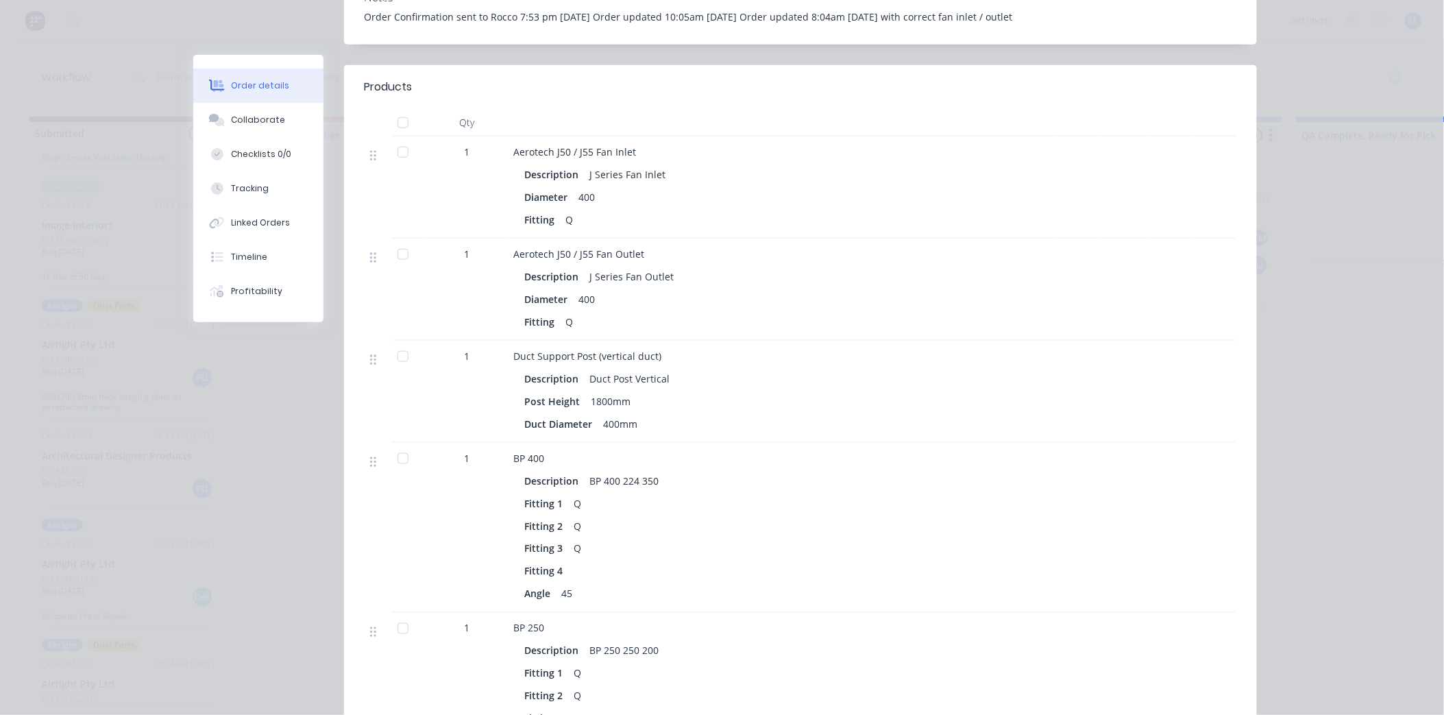
scroll to position [0, 0]
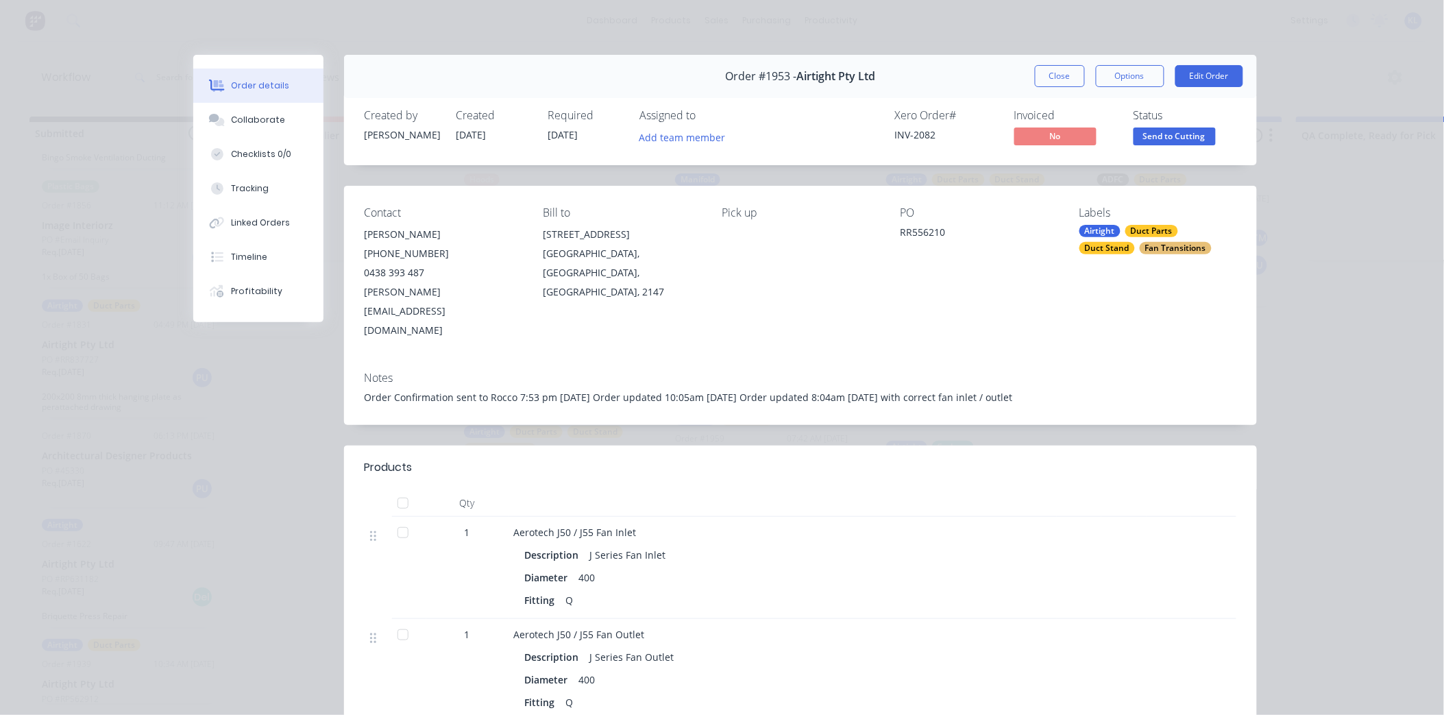
click at [1041, 78] on button "Close" at bounding box center [1060, 76] width 50 height 22
